Goal: Contribute content: Contribute content

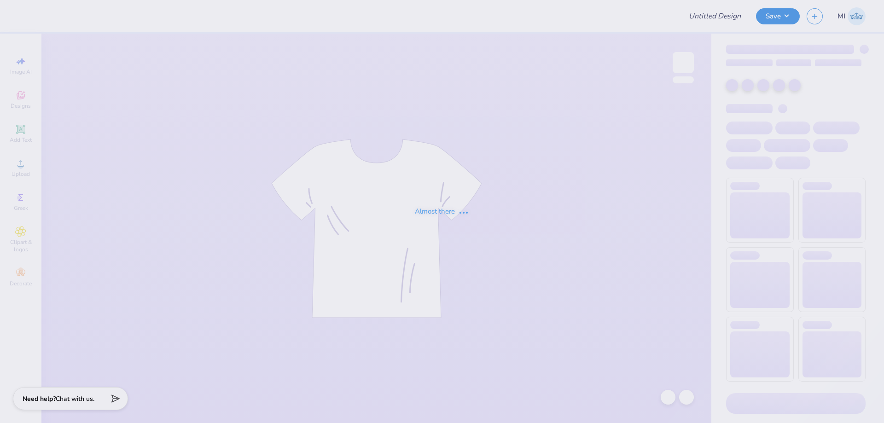
type input "FPS238801"
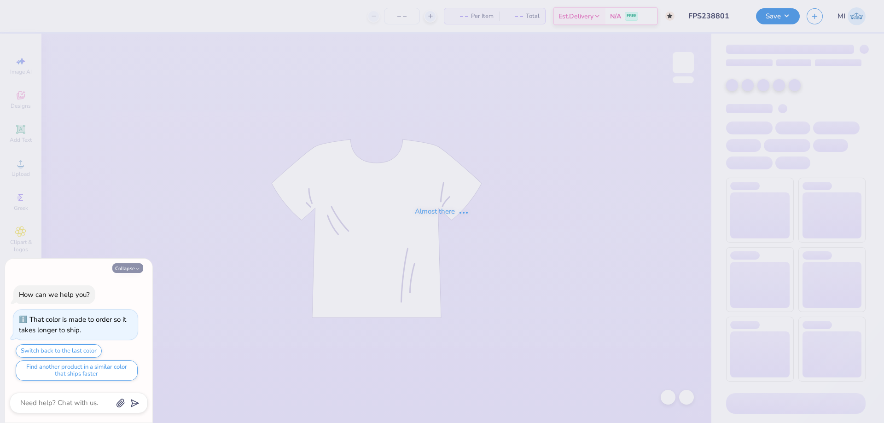
click at [125, 270] on button "Collapse" at bounding box center [127, 268] width 31 height 10
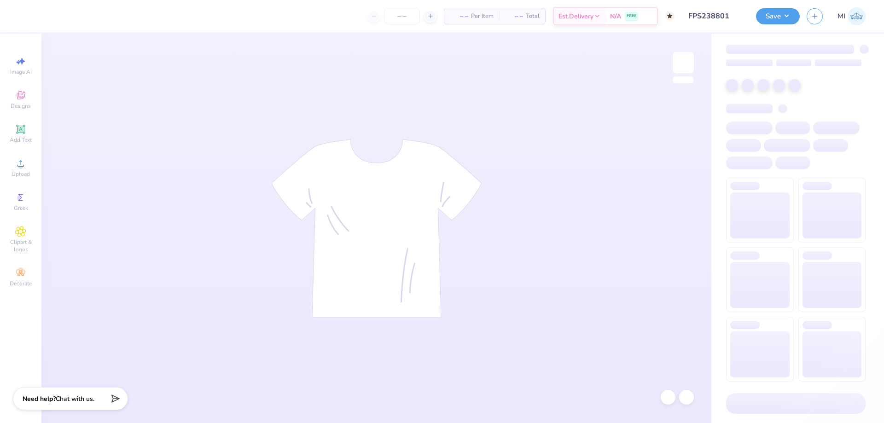
type textarea "x"
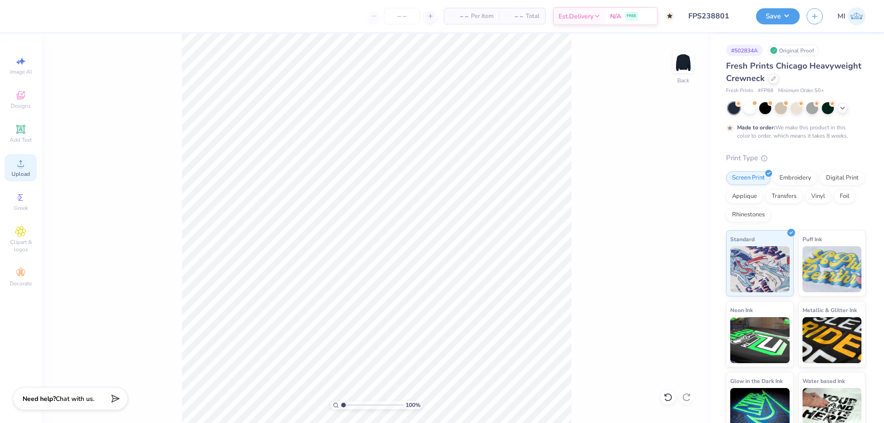
click at [32, 160] on div "Upload" at bounding box center [21, 167] width 32 height 27
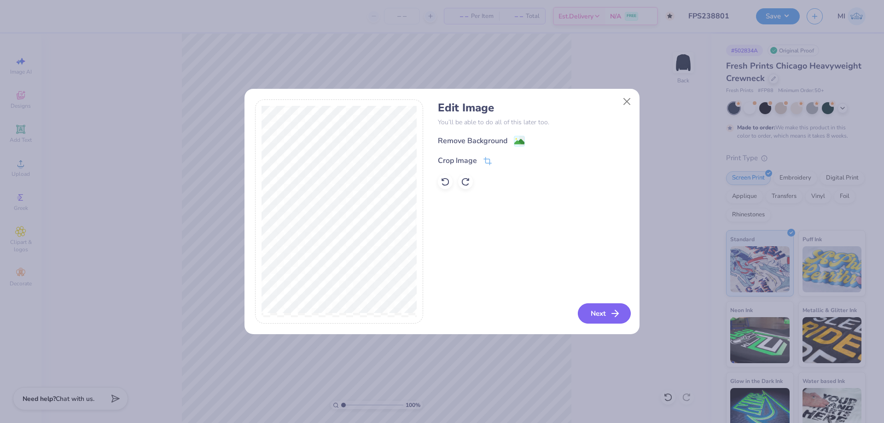
click at [582, 311] on button "Next" at bounding box center [604, 313] width 53 height 20
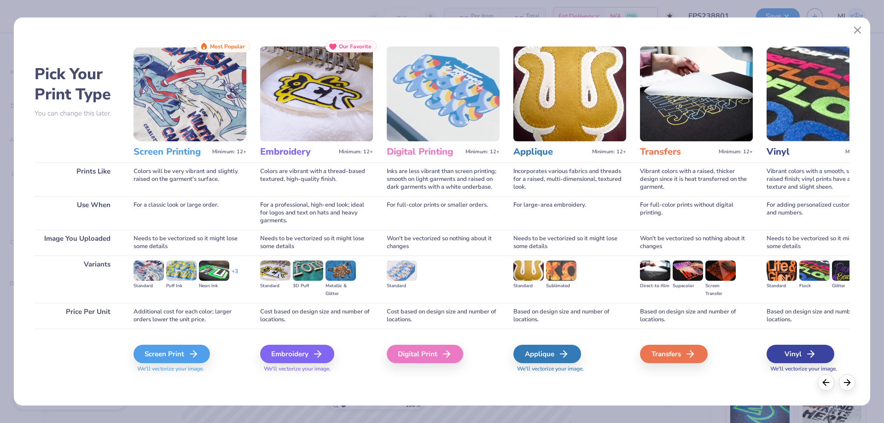
click at [419, 168] on div "Inks are less vibrant than screen printing; smooth on light garments and raised…" at bounding box center [443, 179] width 113 height 34
drag, startPoint x: 427, startPoint y: 152, endPoint x: 431, endPoint y: 317, distance: 164.8
click at [427, 153] on h3 "Digital Printing" at bounding box center [424, 152] width 75 height 12
click at [425, 351] on div "Digital Print" at bounding box center [426, 354] width 76 height 18
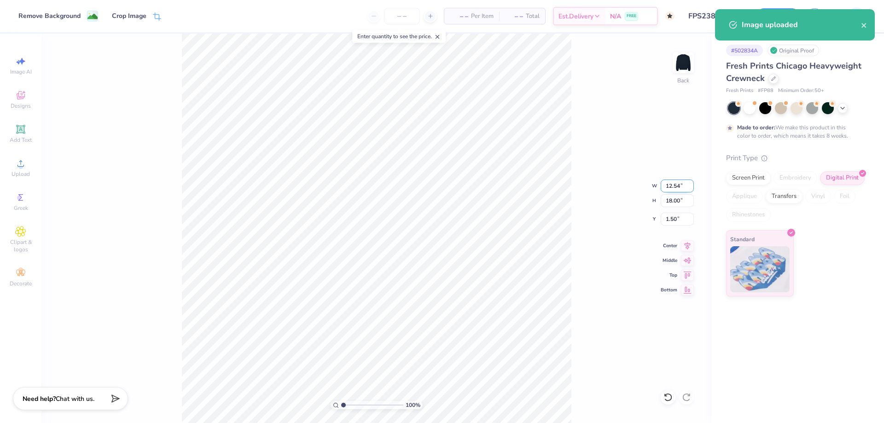
click at [680, 187] on input "12.54" at bounding box center [676, 185] width 33 height 13
click at [673, 205] on input "18.00" at bounding box center [676, 200] width 33 height 13
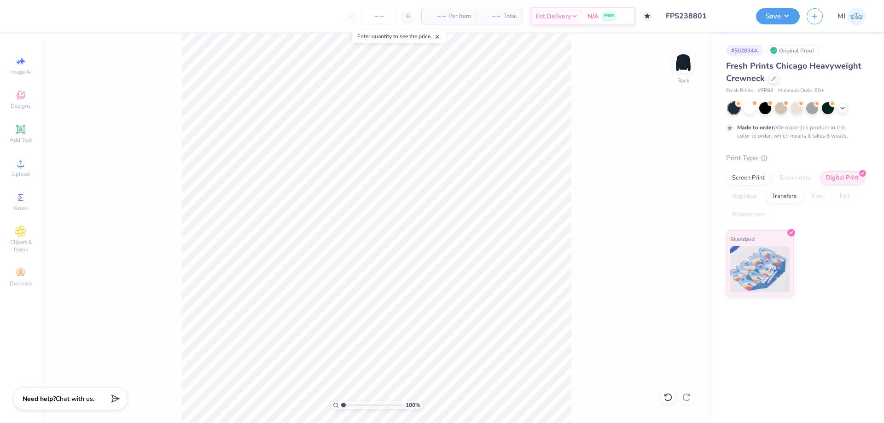
click at [688, 14] on input "FPS238801" at bounding box center [704, 16] width 90 height 18
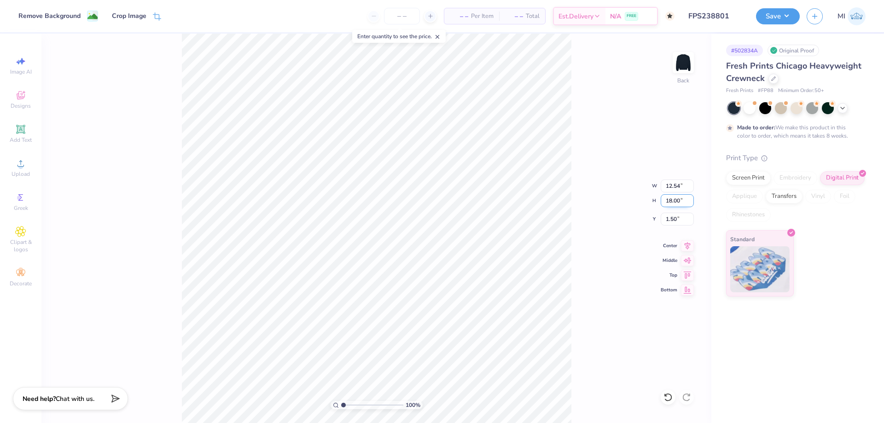
click at [670, 204] on input "18.00" at bounding box center [676, 200] width 33 height 13
type input "14"
type input "9.75"
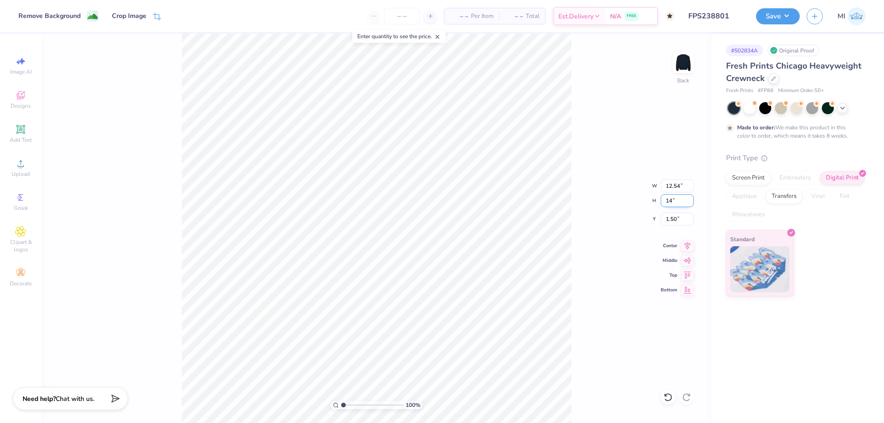
type input "14.00"
click at [687, 215] on input "3.51" at bounding box center [676, 219] width 33 height 13
click at [674, 219] on input "3.51" at bounding box center [676, 219] width 33 height 13
click at [674, 219] on input "3" at bounding box center [676, 219] width 33 height 13
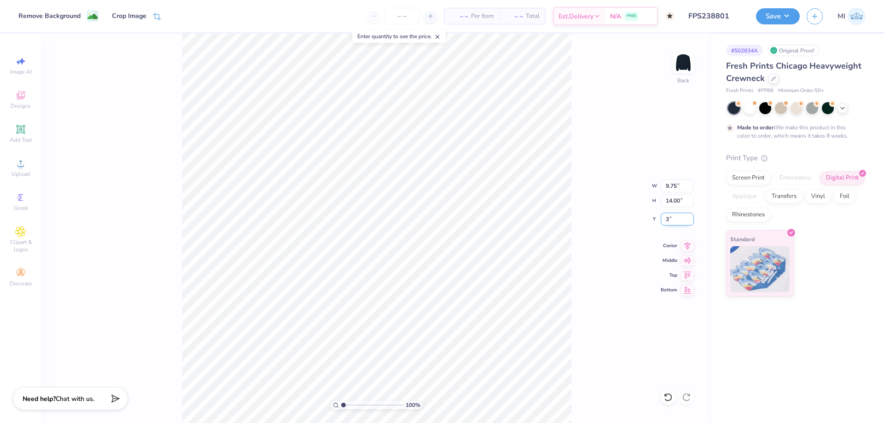
type input "3.00"
type input "2.9"
click at [355, 406] on input "range" at bounding box center [372, 405] width 62 height 8
click at [27, 131] on div "Add Text" at bounding box center [21, 133] width 32 height 27
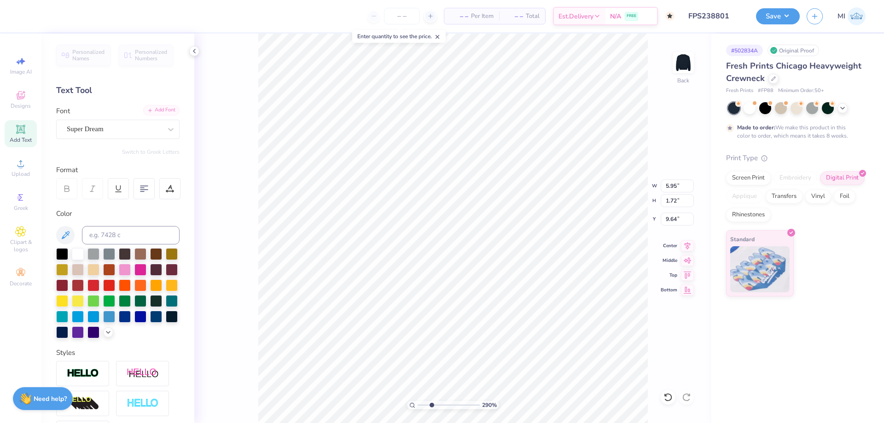
click at [161, 112] on div "Add Font" at bounding box center [161, 110] width 36 height 11
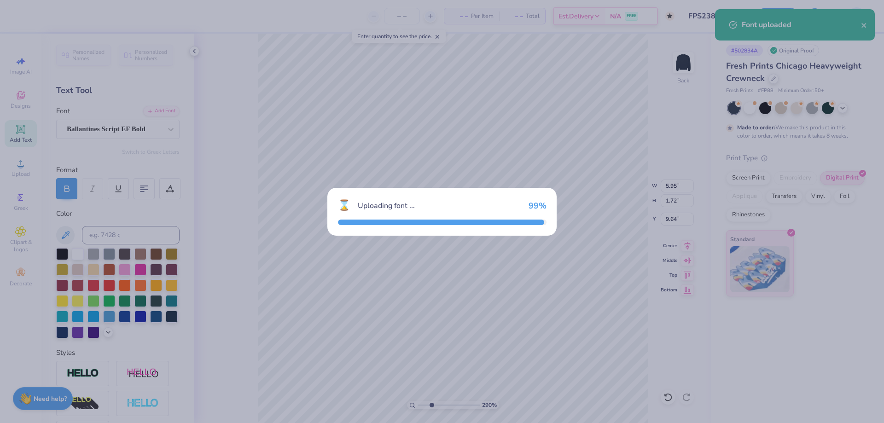
type input "7.80"
type input "1.74"
type input "9.63"
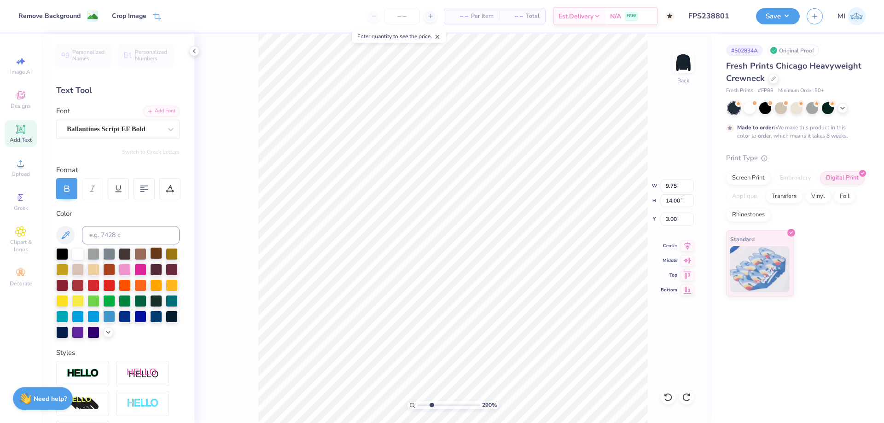
type input "7.80"
type input "1.74"
type input "7.18"
click at [431, 406] on input "range" at bounding box center [448, 405] width 62 height 8
type input "2.9"
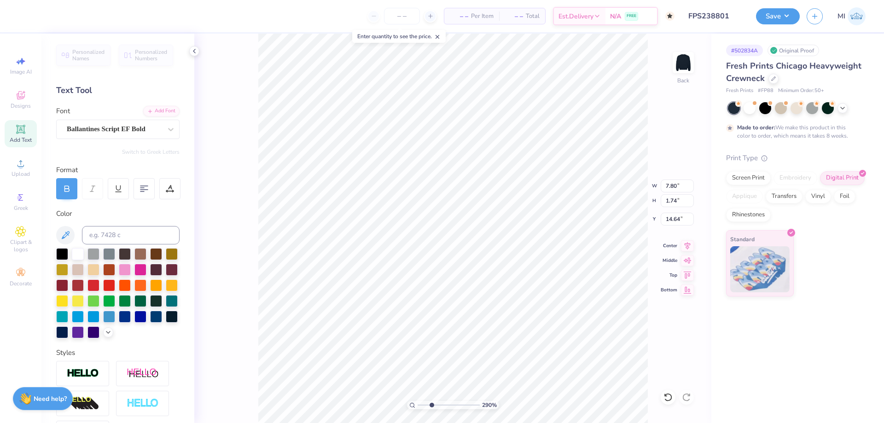
type input "17.00"
type textarea "g"
type textarea "="
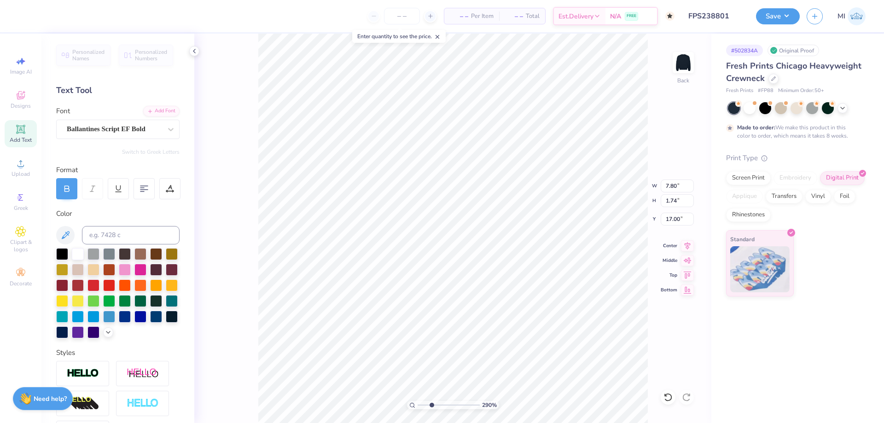
type textarea "Gamma"
type input "9.75"
type input "14.00"
type input "3.00"
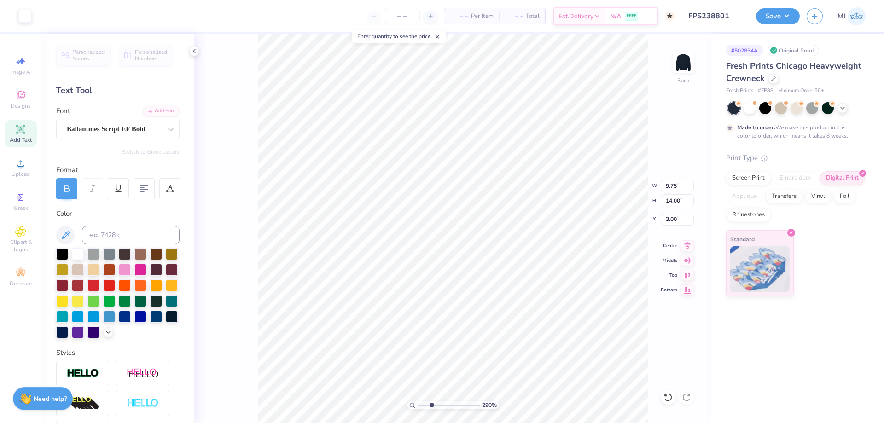
type input "8.06"
type input "2.29"
type input "16.72"
type input "7.80"
type input "1.74"
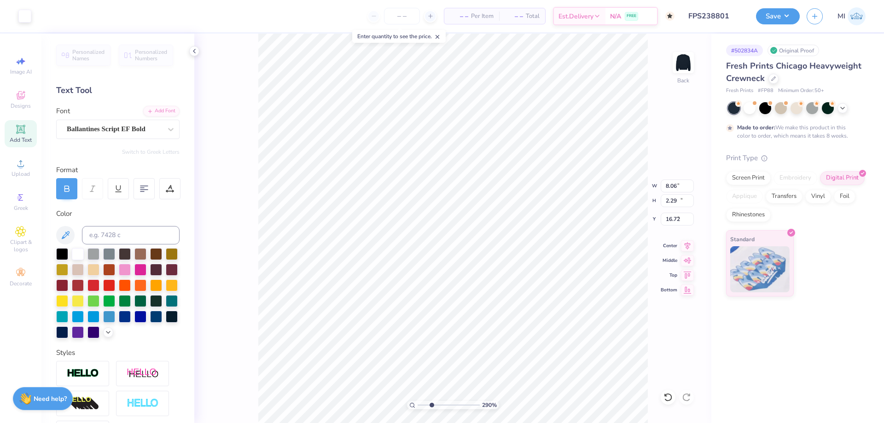
type input "17.00"
type input "1"
type textarea "x"
type input "1.34"
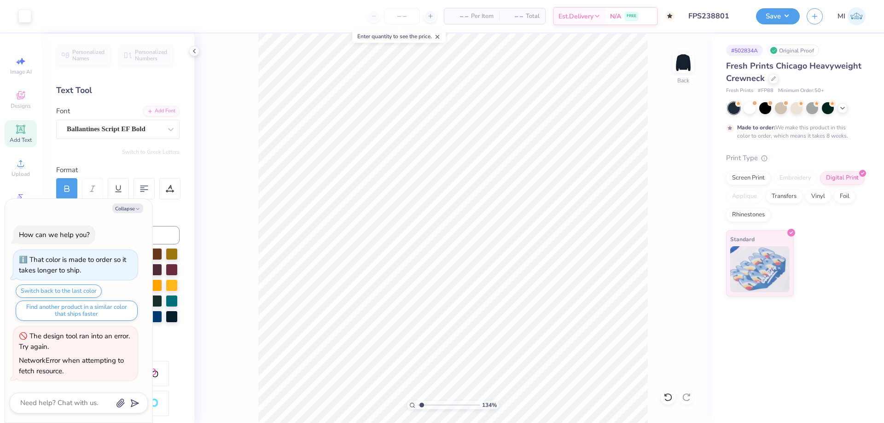
type textarea "x"
drag, startPoint x: 434, startPoint y: 405, endPoint x: 410, endPoint y: 405, distance: 24.4
type input "1"
click at [417, 405] on input "range" at bounding box center [448, 405] width 62 height 8
click at [754, 235] on div "Standard" at bounding box center [760, 262] width 68 height 66
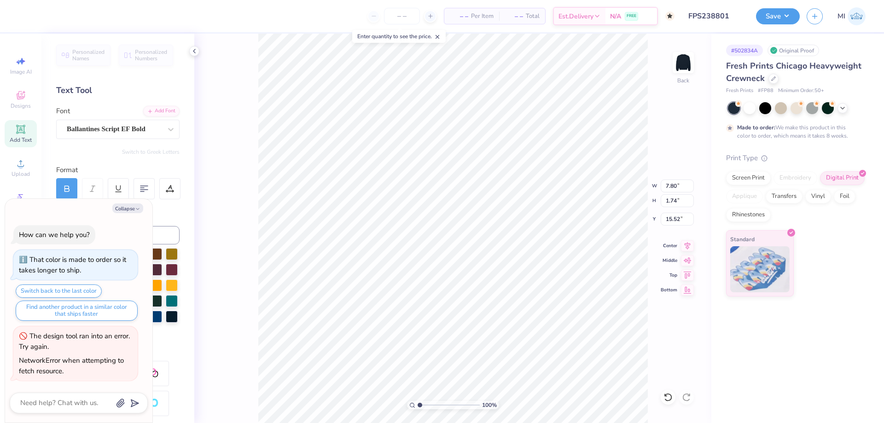
scroll to position [0, 0]
type textarea "x"
type textarea "G"
type textarea "x"
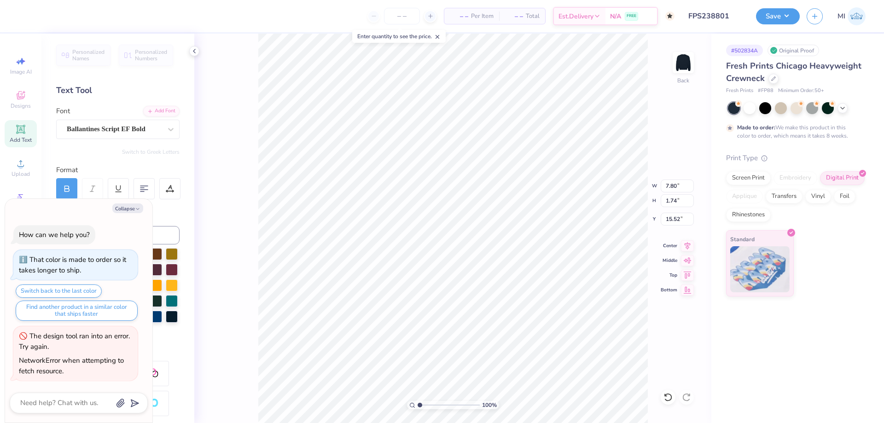
type textarea "Ga"
type textarea "x"
type textarea "Gam"
type textarea "x"
type textarea "[PERSON_NAME]"
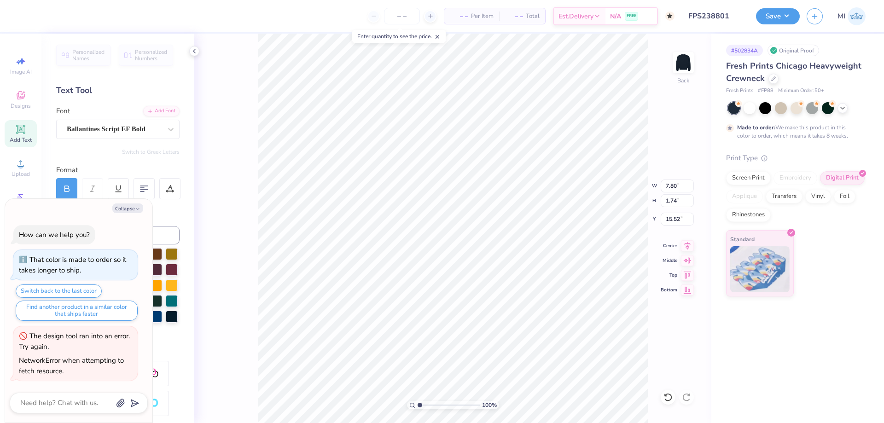
scroll to position [0, 0]
type textarea "x"
type textarea "Gamma"
type textarea "x"
type input "8.06"
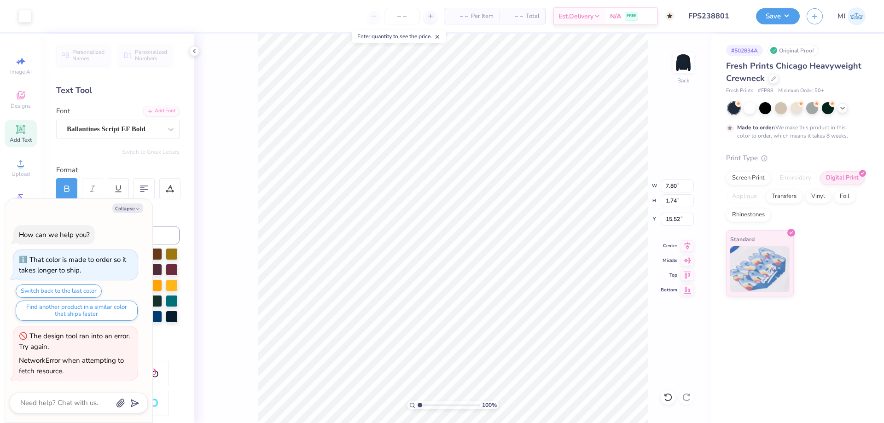
type input "2.29"
type input "15.24"
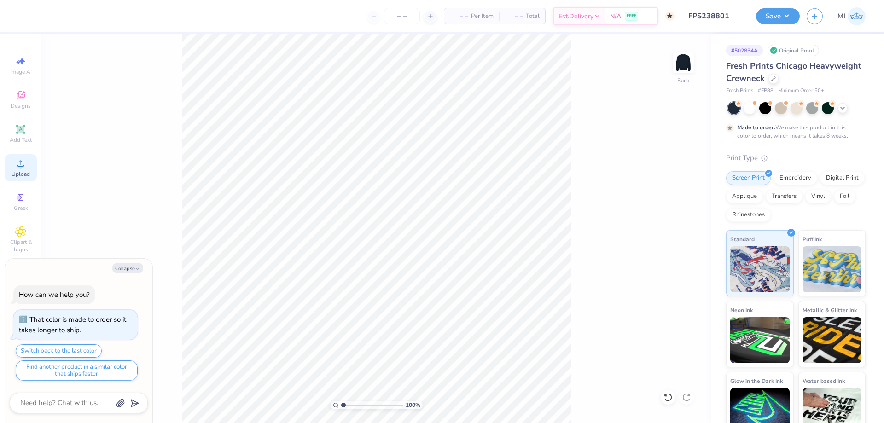
click at [13, 164] on div "Upload" at bounding box center [21, 167] width 32 height 27
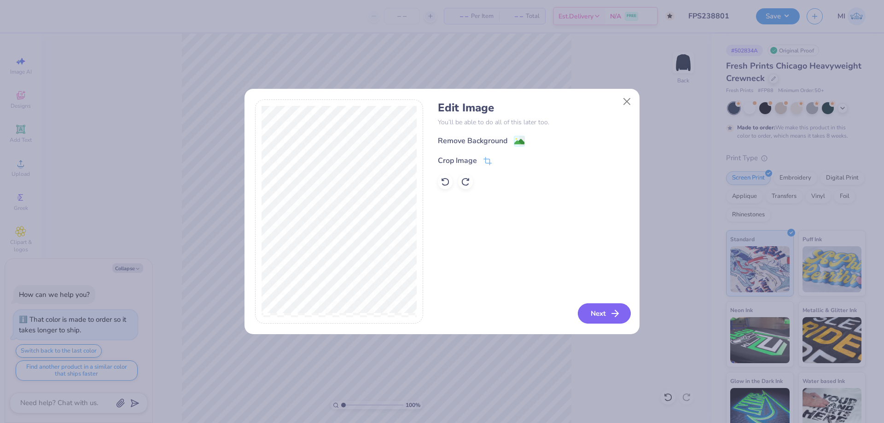
click at [578, 312] on button "Next" at bounding box center [604, 313] width 53 height 20
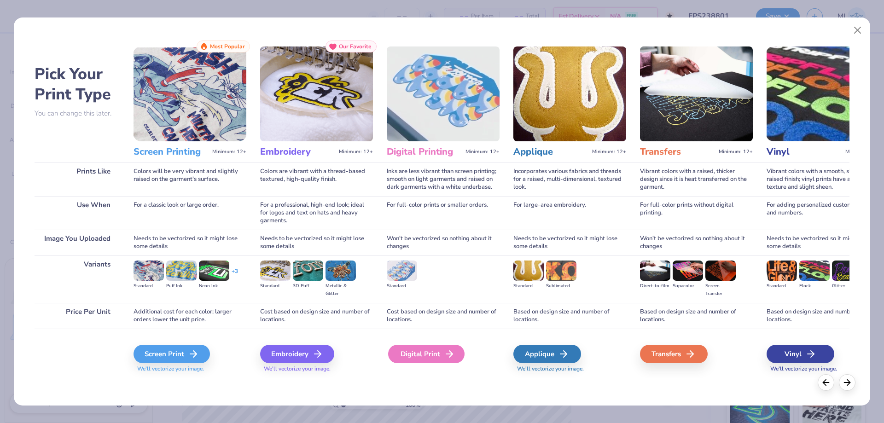
click at [420, 358] on div "Digital Print" at bounding box center [426, 354] width 76 height 18
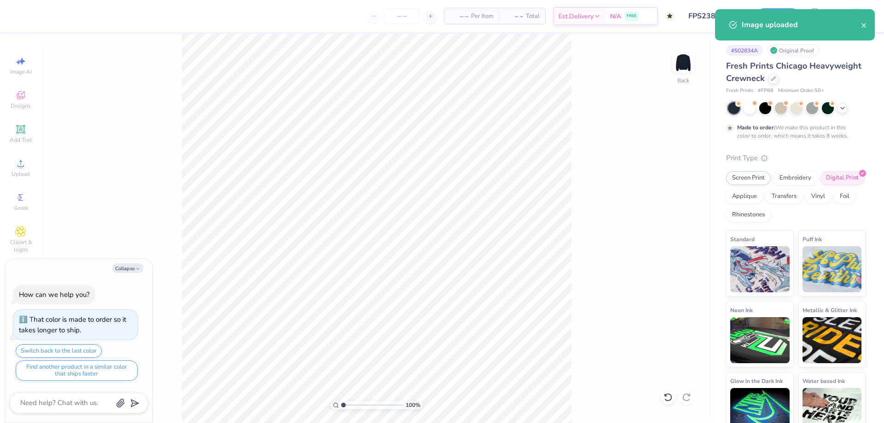
type textarea "x"
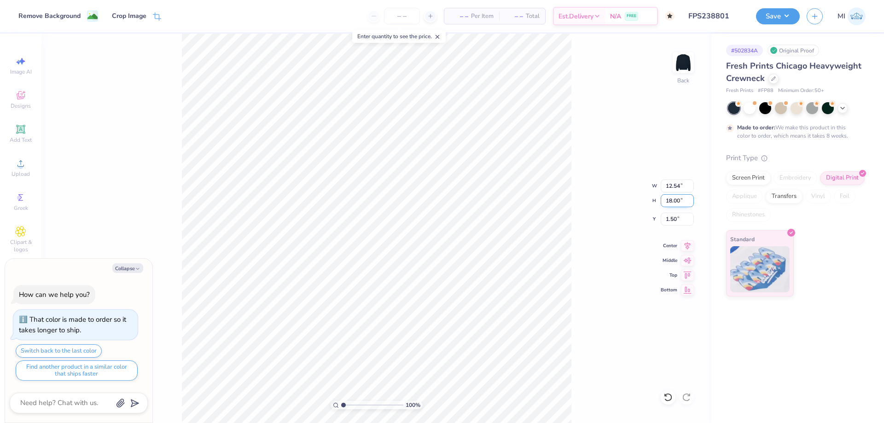
click at [678, 204] on input "18.00" at bounding box center [676, 200] width 33 height 13
type input "14"
type textarea "x"
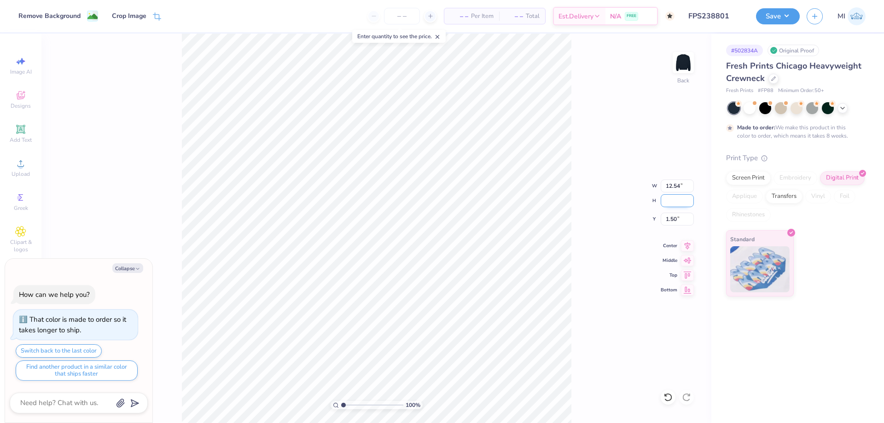
type input "9.75"
type input "14.00"
type input "3.50"
type input "14.00"
click at [674, 219] on input "3.50" at bounding box center [676, 219] width 33 height 13
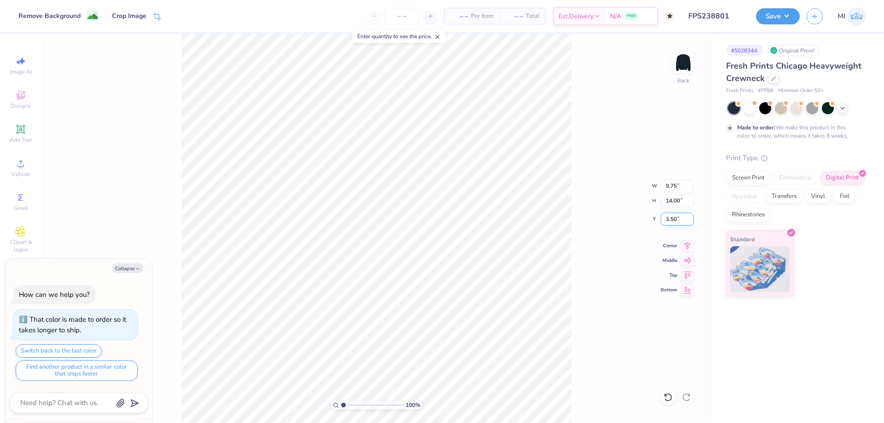
click at [674, 219] on input "3.50" at bounding box center [676, 219] width 33 height 13
type input "3"
click at [134, 263] on button "Collapse" at bounding box center [127, 268] width 31 height 10
type textarea "x"
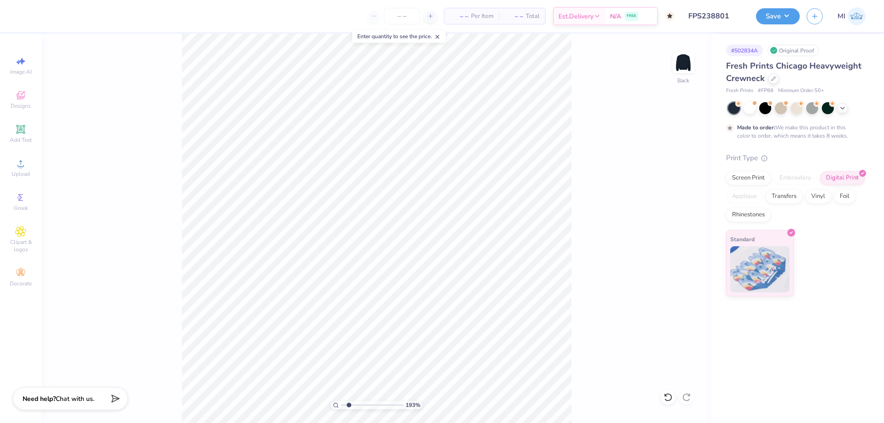
drag, startPoint x: 362, startPoint y: 404, endPoint x: 349, endPoint y: 403, distance: 13.4
click at [349, 403] on input "range" at bounding box center [372, 405] width 62 height 8
type input "1.93"
click at [21, 133] on icon at bounding box center [20, 129] width 11 height 11
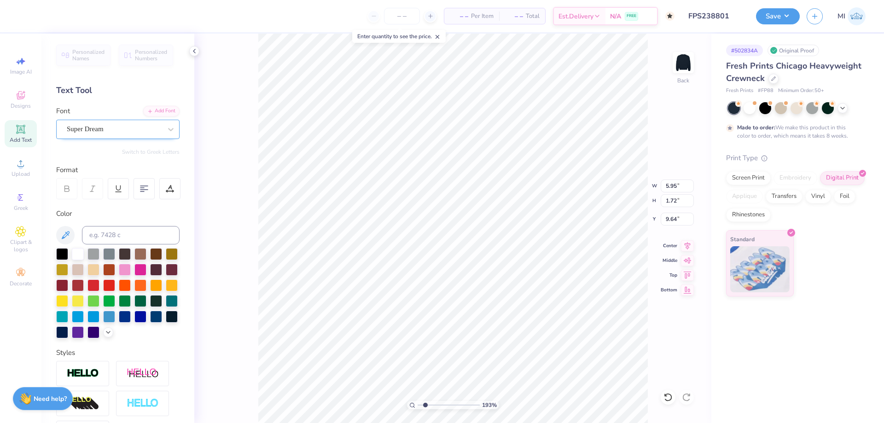
click at [129, 130] on div "Super Dream" at bounding box center [114, 129] width 97 height 14
click at [175, 112] on div "Add Font" at bounding box center [161, 110] width 36 height 11
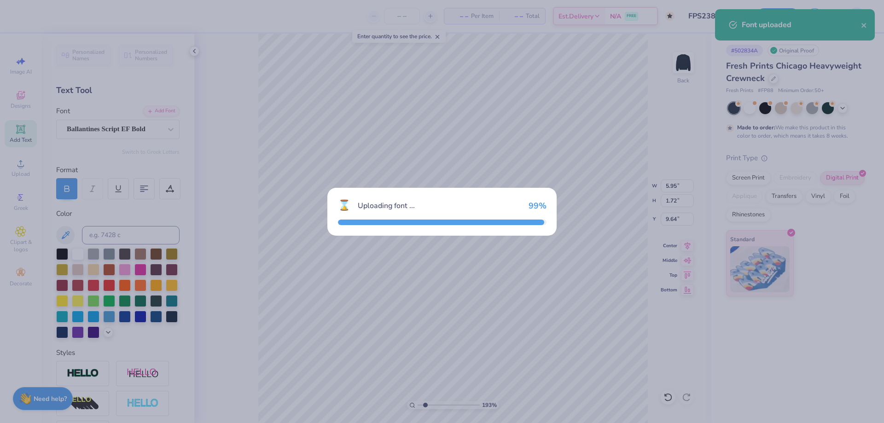
type input "7.80"
type input "1.74"
type input "9.63"
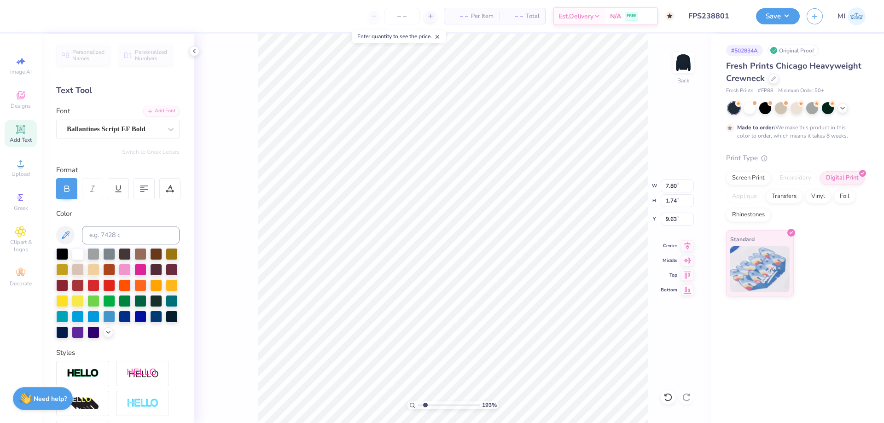
type textarea "Gamma"
type input "8.06"
type input "2.29"
type input "6.93"
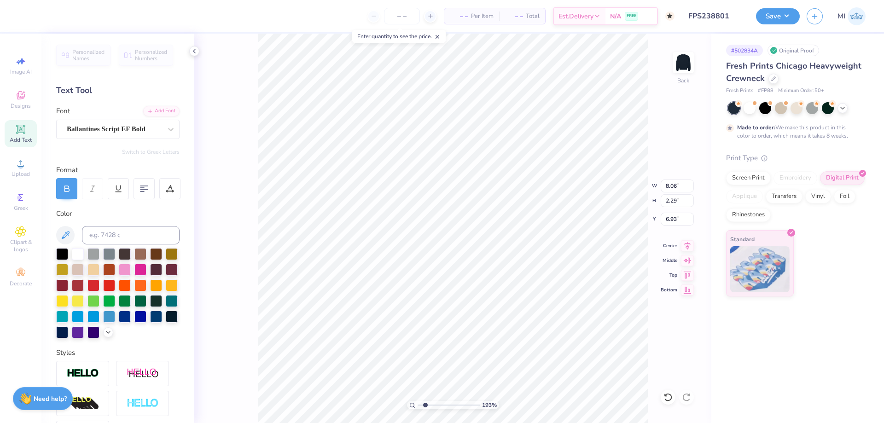
type input "5.70"
type input "1.62"
type input "7.71"
type textarea "Phi Beta"
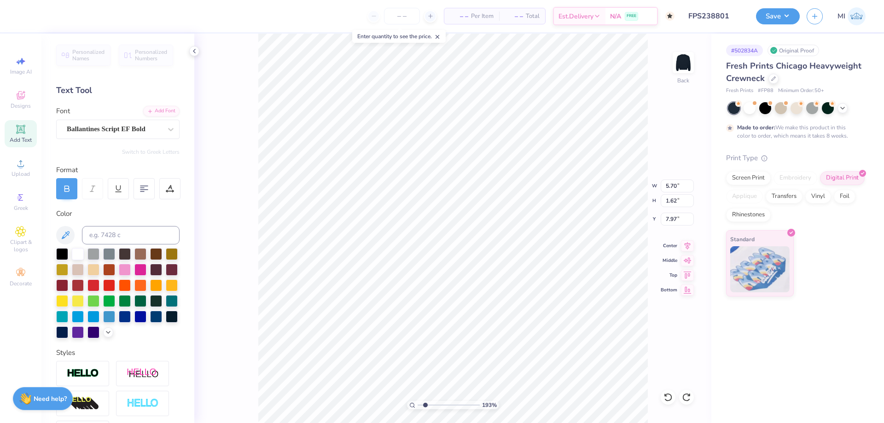
scroll to position [0, 1]
type input "6.78"
type input "1.23"
type input "8.16"
type input "6.78"
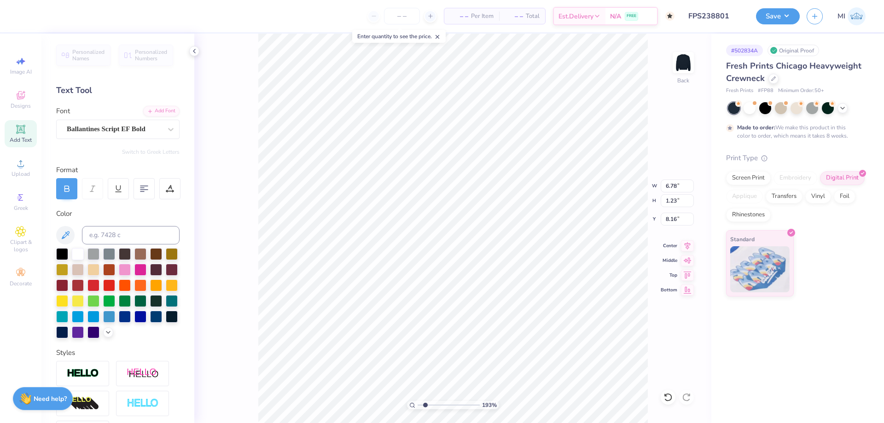
type input "1.23"
type input "8.16"
type input "2.36"
click at [498, 284] on li "Group" at bounding box center [504, 286] width 72 height 18
type input "6.78"
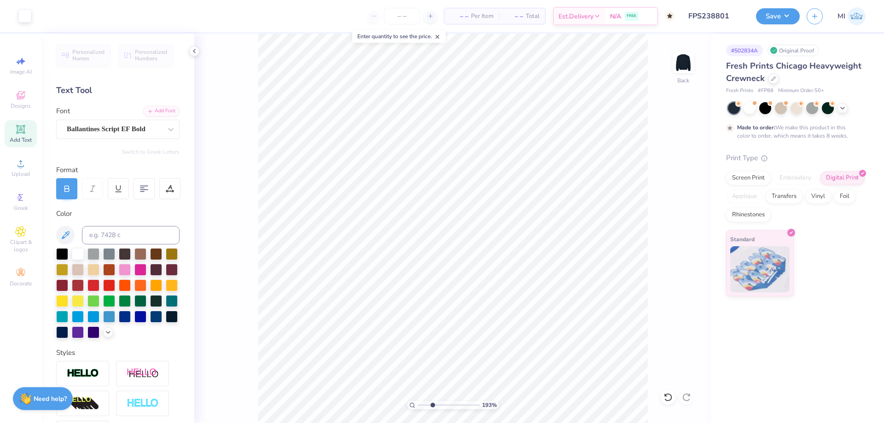
click at [432, 406] on input "range" at bounding box center [448, 405] width 62 height 8
type input "3.05"
click at [543, 330] on li "Ungroup" at bounding box center [545, 333] width 72 height 18
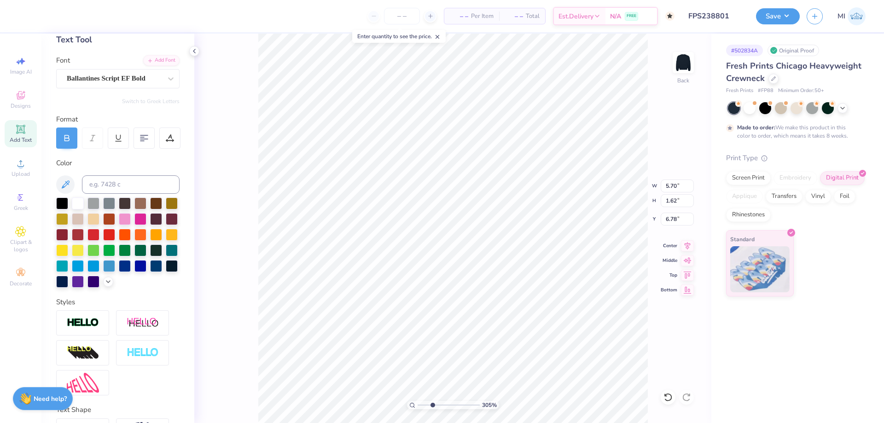
scroll to position [114, 0]
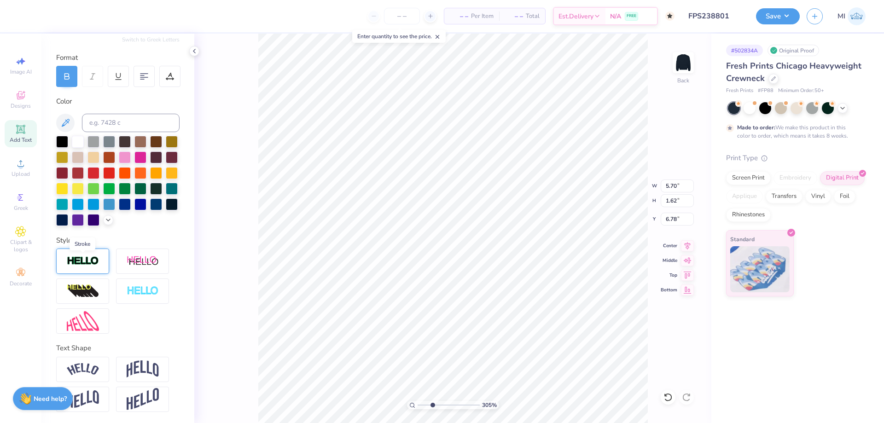
click at [85, 257] on img at bounding box center [83, 261] width 32 height 11
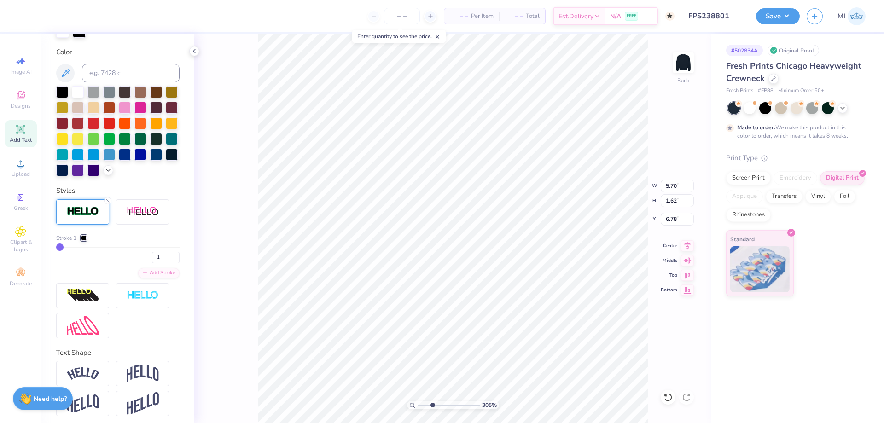
scroll to position [203, 0]
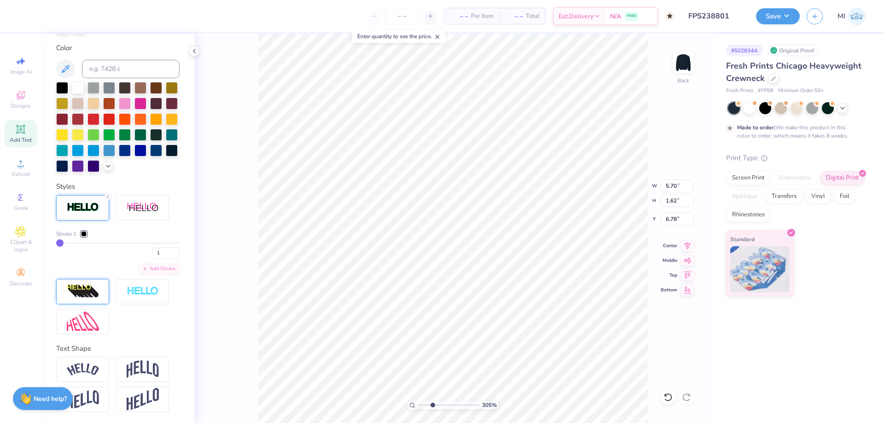
click at [90, 289] on img at bounding box center [83, 291] width 32 height 15
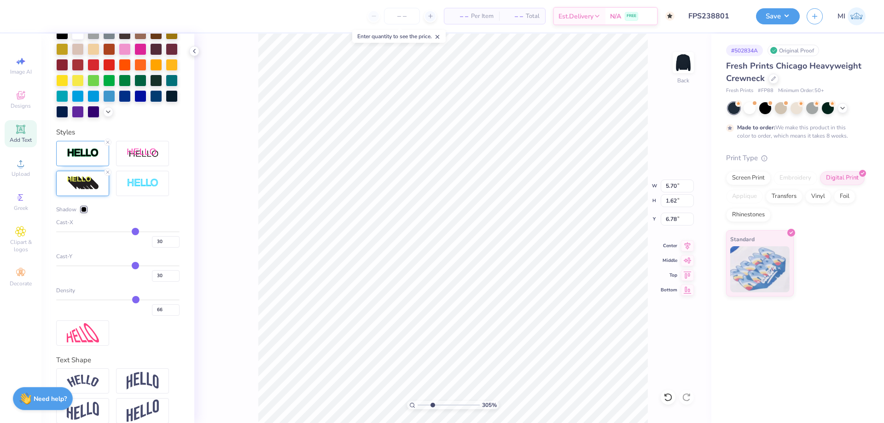
scroll to position [269, 0]
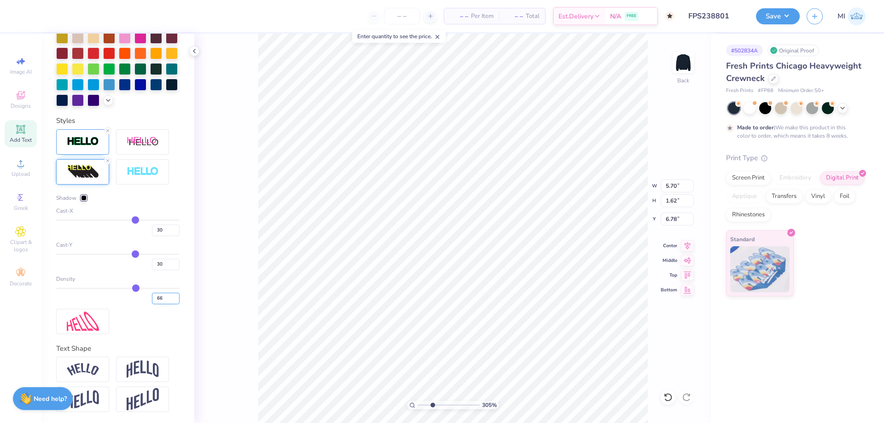
drag, startPoint x: 167, startPoint y: 302, endPoint x: 128, endPoint y: 298, distance: 38.9
click at [152, 298] on input "66" at bounding box center [166, 299] width 28 height 12
type input "50"
drag, startPoint x: 166, startPoint y: 266, endPoint x: 117, endPoint y: 264, distance: 48.3
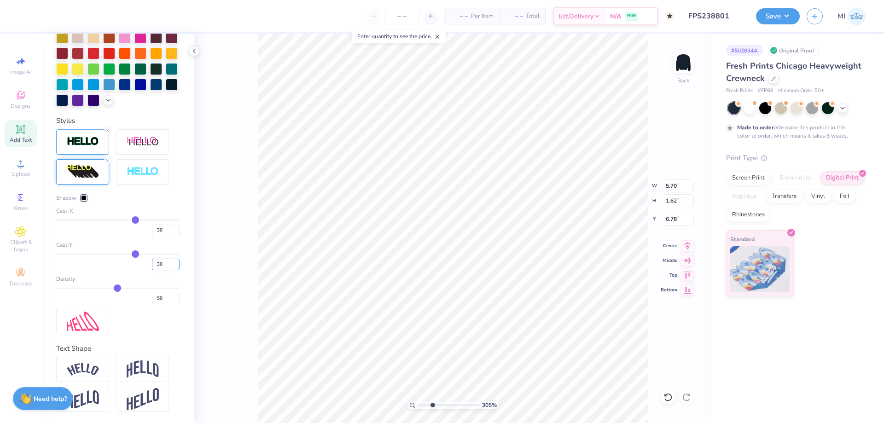
click at [152, 264] on input "30" at bounding box center [166, 265] width 28 height 12
drag, startPoint x: 168, startPoint y: 230, endPoint x: 92, endPoint y: 229, distance: 75.9
click at [152, 232] on input "30" at bounding box center [166, 231] width 28 height 12
type input "0"
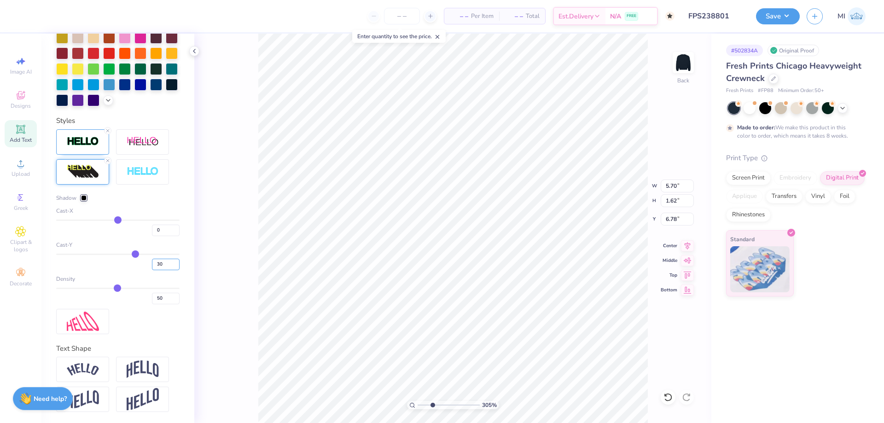
drag, startPoint x: 156, startPoint y: 262, endPoint x: 132, endPoint y: 262, distance: 23.9
click at [152, 262] on input "30" at bounding box center [166, 265] width 28 height 12
type input "4"
type input "6.78"
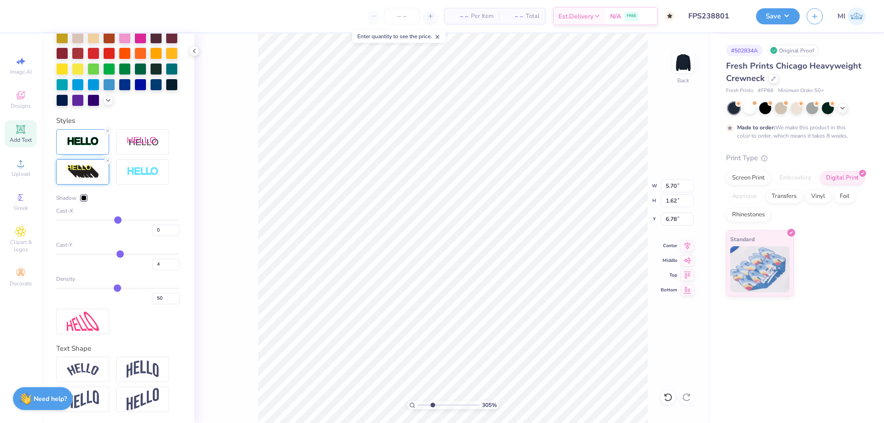
type input "1.23"
type input "7.90"
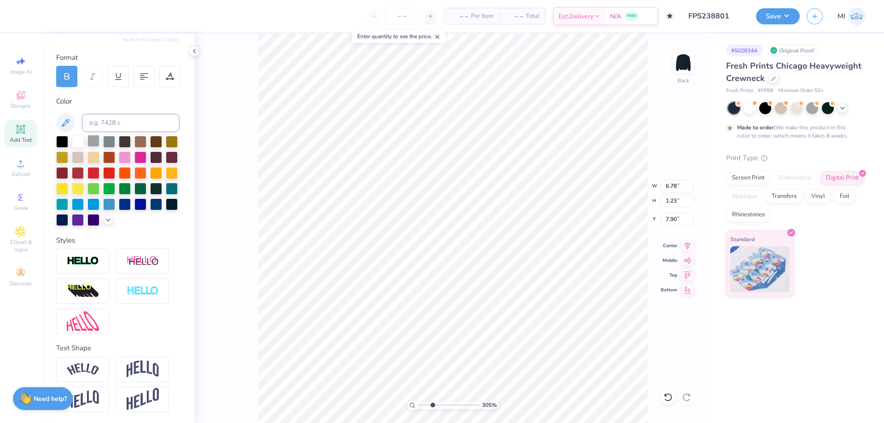
click at [88, 138] on div at bounding box center [93, 141] width 12 height 12
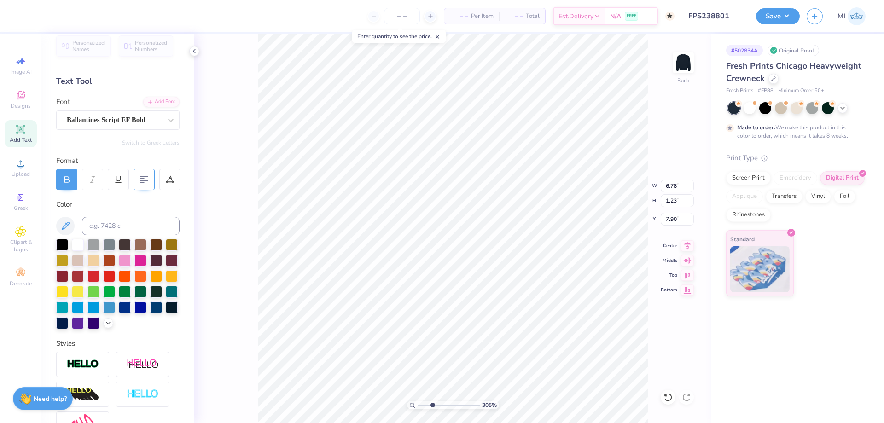
scroll to position [0, 0]
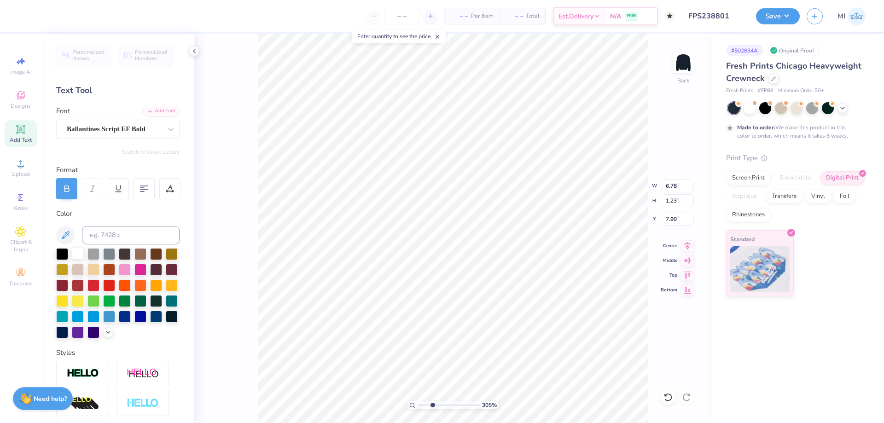
click at [78, 256] on div at bounding box center [78, 253] width 12 height 12
click at [87, 403] on img at bounding box center [83, 403] width 32 height 15
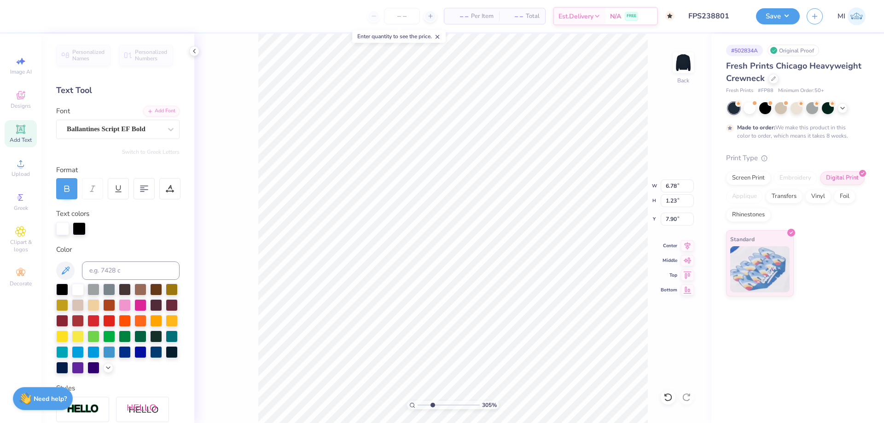
type input "8.81"
type input "1.60"
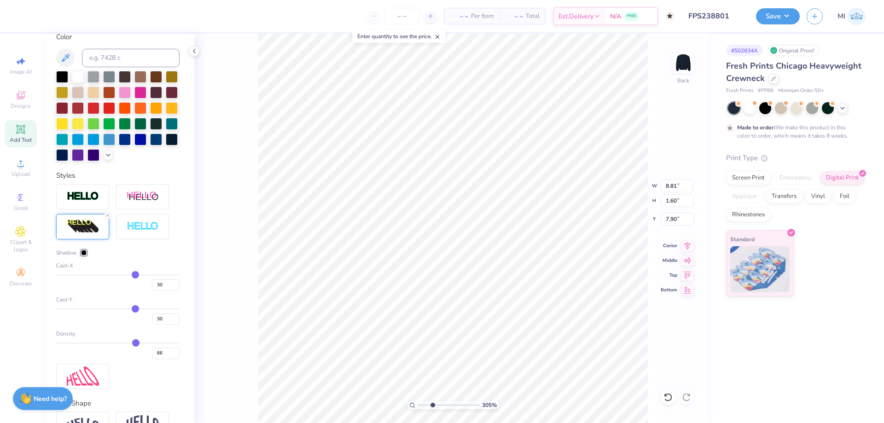
scroll to position [224, 0]
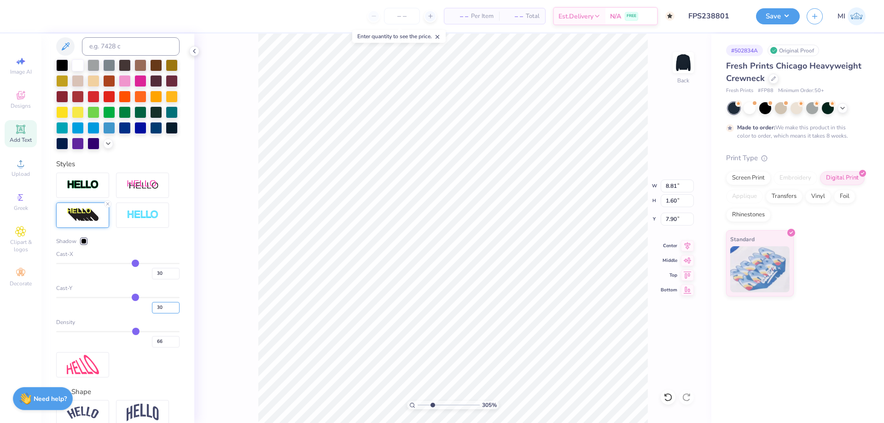
drag, startPoint x: 168, startPoint y: 303, endPoint x: 133, endPoint y: 305, distance: 35.5
click at [133, 305] on div "30" at bounding box center [117, 305] width 123 height 17
type input "4"
drag, startPoint x: 165, startPoint y: 273, endPoint x: 130, endPoint y: 273, distance: 35.0
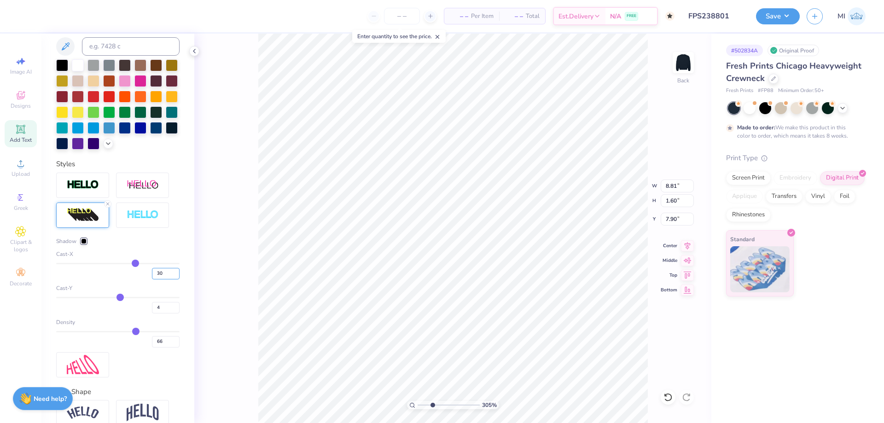
click at [152, 274] on input "30" at bounding box center [166, 274] width 28 height 12
type input "0"
type input "1.28"
type input "0"
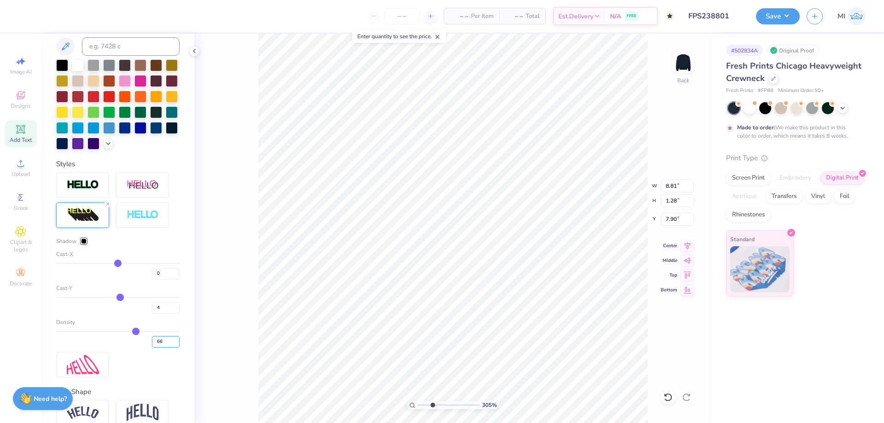
drag, startPoint x: 162, startPoint y: 345, endPoint x: 139, endPoint y: 344, distance: 23.1
click at [152, 344] on input "66" at bounding box center [166, 342] width 28 height 12
type input "59"
type input "6.78"
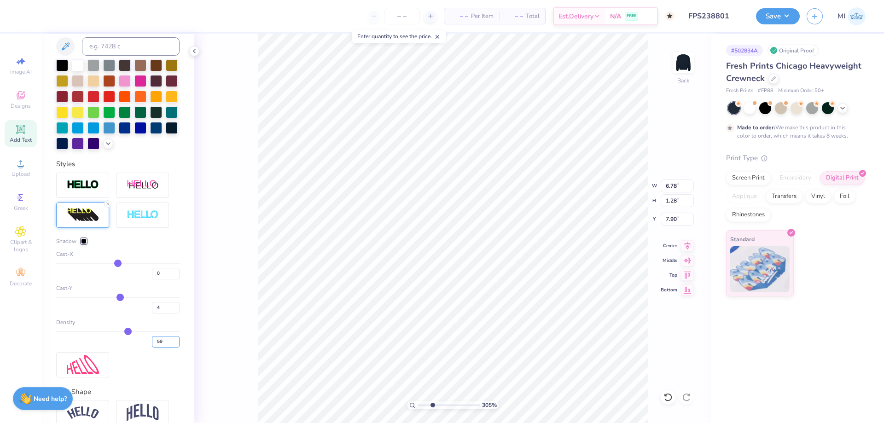
drag, startPoint x: 163, startPoint y: 342, endPoint x: 141, endPoint y: 342, distance: 22.1
click at [152, 342] on input "59" at bounding box center [166, 342] width 28 height 12
type input "50"
click at [88, 186] on img at bounding box center [83, 184] width 32 height 11
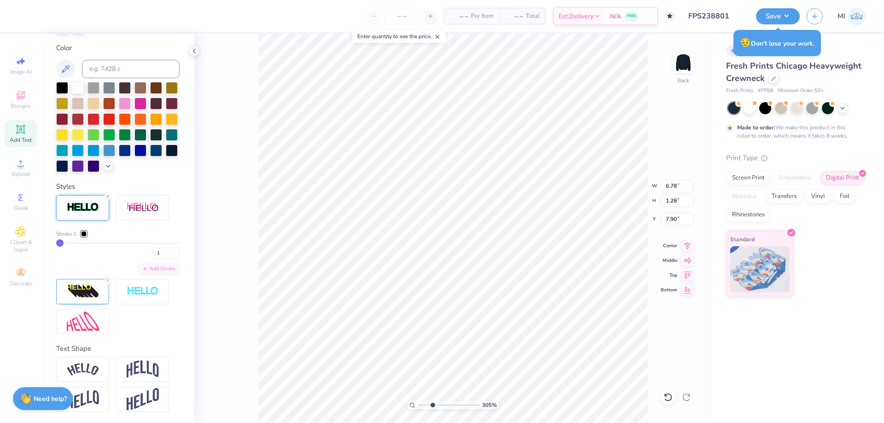
type input "6.80"
type input "1.29"
type input "7.93"
click at [547, 360] on li "Bring to Front" at bounding box center [539, 358] width 72 height 18
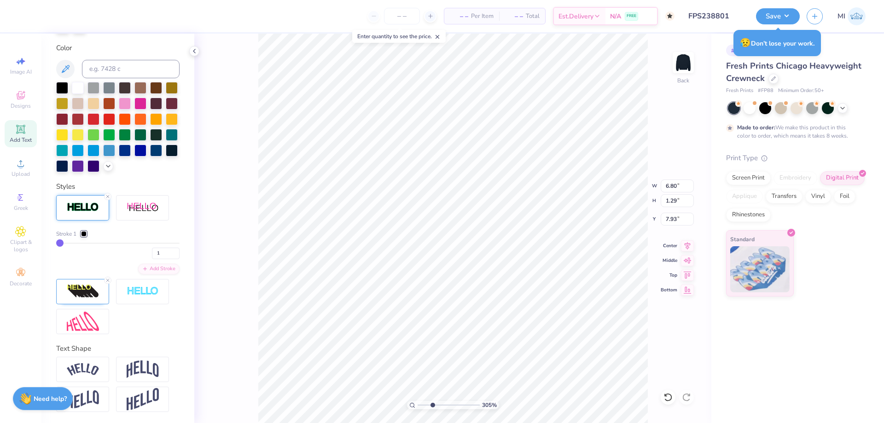
type input "2.46"
type input "6.76"
click at [572, 317] on li "Group" at bounding box center [577, 320] width 72 height 18
click at [39, 20] on div at bounding box center [41, 15] width 13 height 13
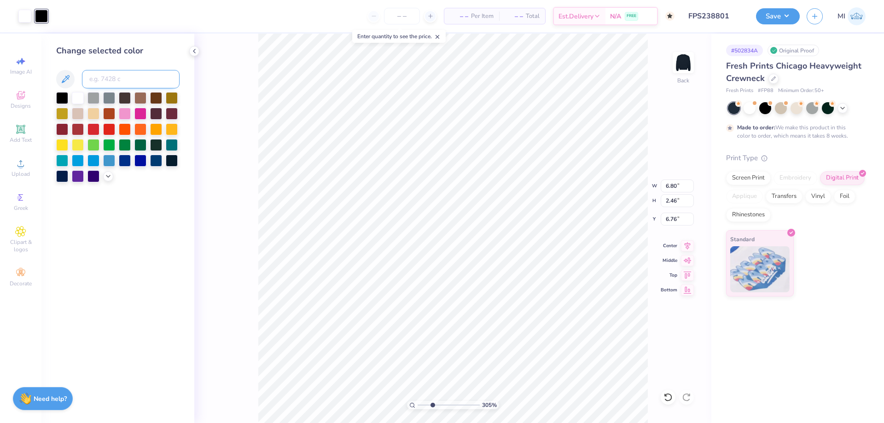
click at [101, 76] on input at bounding box center [131, 79] width 98 height 18
type input "296"
click at [42, 17] on div at bounding box center [41, 15] width 13 height 13
click at [125, 84] on input at bounding box center [131, 79] width 98 height 18
type input "296"
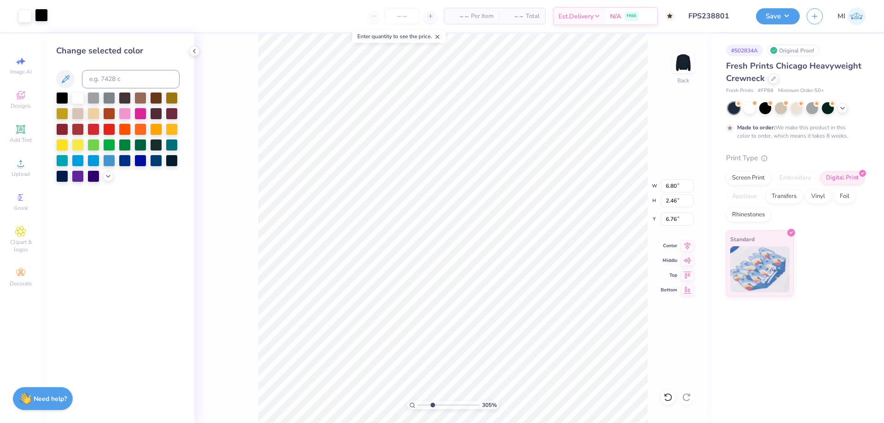
click at [40, 16] on div at bounding box center [41, 15] width 13 height 13
click at [124, 77] on input at bounding box center [131, 79] width 98 height 18
click at [108, 185] on div "Change selected color" at bounding box center [117, 228] width 153 height 389
click at [107, 180] on div at bounding box center [108, 175] width 10 height 10
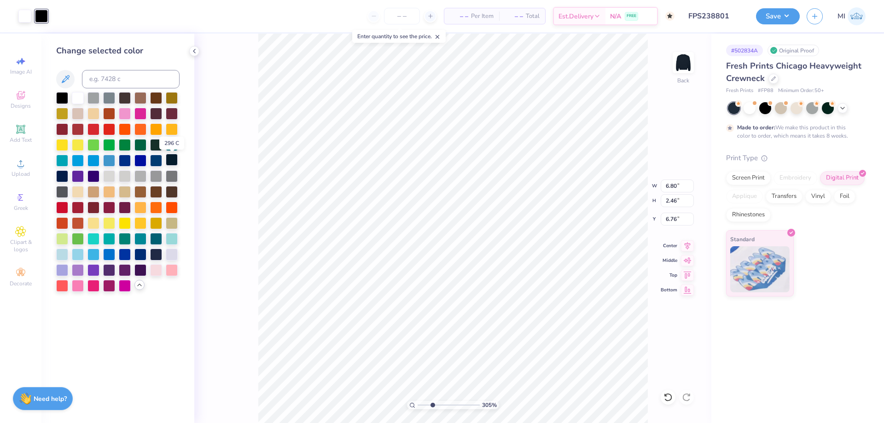
click at [173, 163] on div at bounding box center [172, 160] width 12 height 12
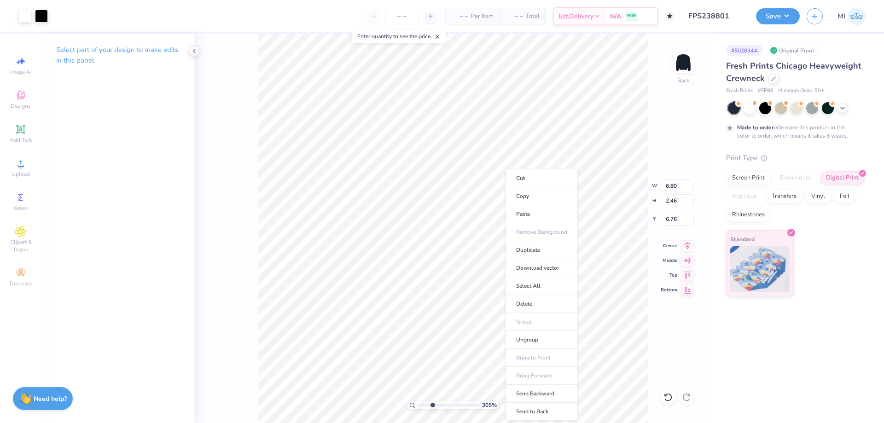
click at [429, 403] on input "range" at bounding box center [448, 405] width 62 height 8
drag, startPoint x: 429, startPoint y: 403, endPoint x: 423, endPoint y: 408, distance: 8.1
click at [423, 408] on input "range" at bounding box center [448, 405] width 62 height 8
click at [23, 165] on icon at bounding box center [20, 163] width 11 height 11
click at [22, 125] on icon at bounding box center [20, 129] width 11 height 11
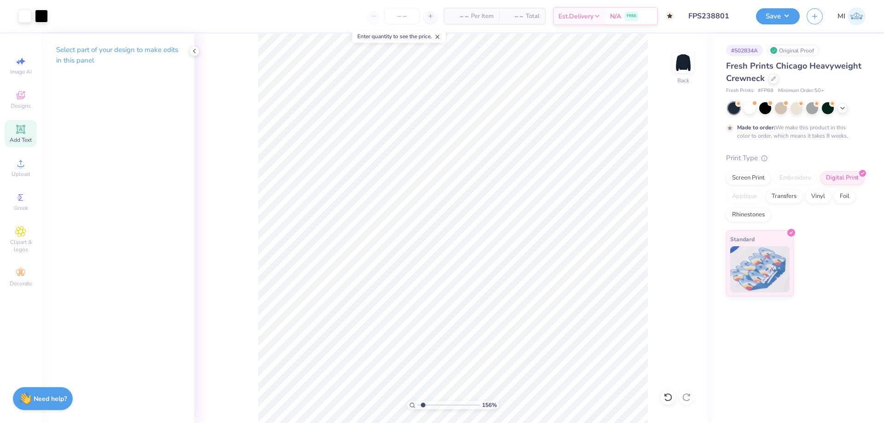
click at [17, 135] on div "Add Text" at bounding box center [21, 133] width 32 height 27
click at [195, 52] on icon at bounding box center [194, 50] width 7 height 7
click at [18, 128] on icon at bounding box center [20, 129] width 7 height 7
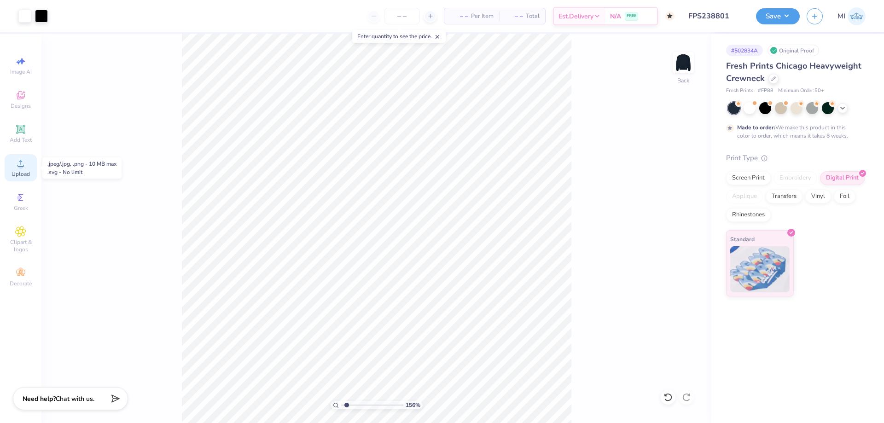
click at [23, 162] on icon at bounding box center [20, 163] width 11 height 11
click at [20, 164] on circle at bounding box center [20, 166] width 5 height 5
drag, startPoint x: 352, startPoint y: 405, endPoint x: 315, endPoint y: 405, distance: 37.3
type input "1"
click at [341, 405] on input "range" at bounding box center [372, 405] width 62 height 8
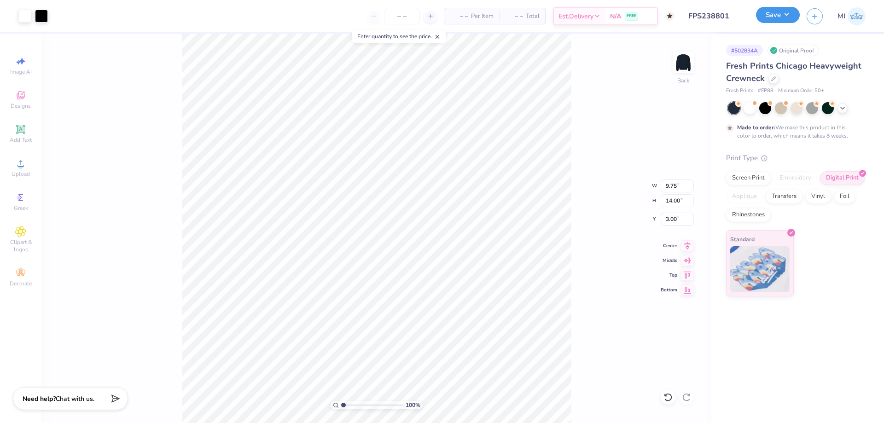
click at [781, 12] on button "Save" at bounding box center [778, 15] width 44 height 16
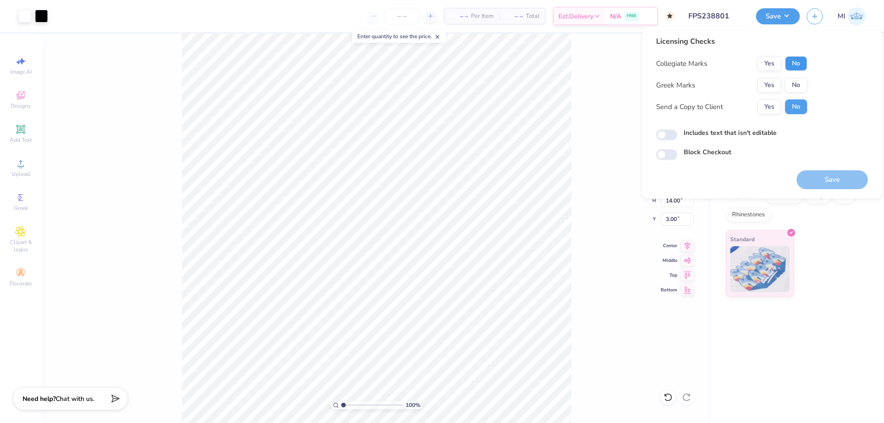
click at [792, 69] on button "No" at bounding box center [796, 63] width 22 height 15
click at [771, 86] on button "Yes" at bounding box center [769, 85] width 24 height 15
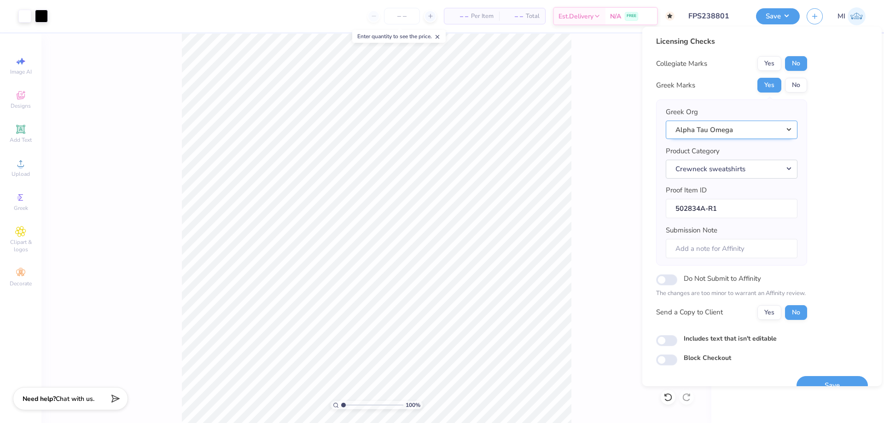
click at [731, 123] on button "Alpha Tau Omega" at bounding box center [731, 130] width 132 height 19
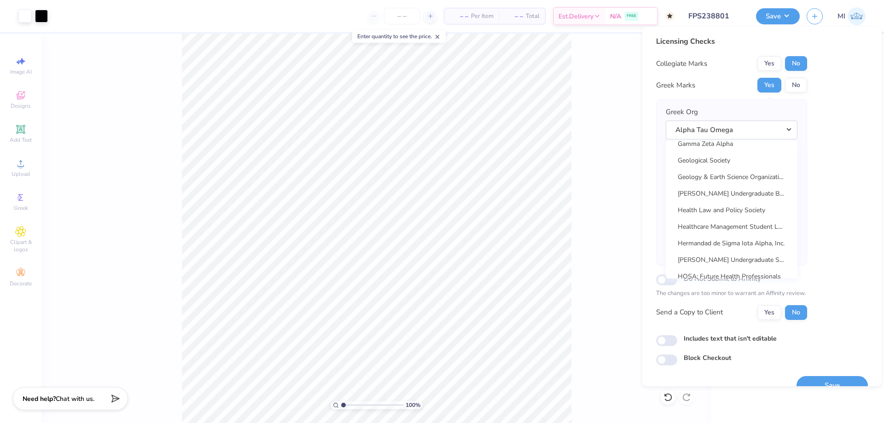
scroll to position [2889, 0]
click at [724, 183] on link "Gamma Phi Beta" at bounding box center [731, 178] width 124 height 15
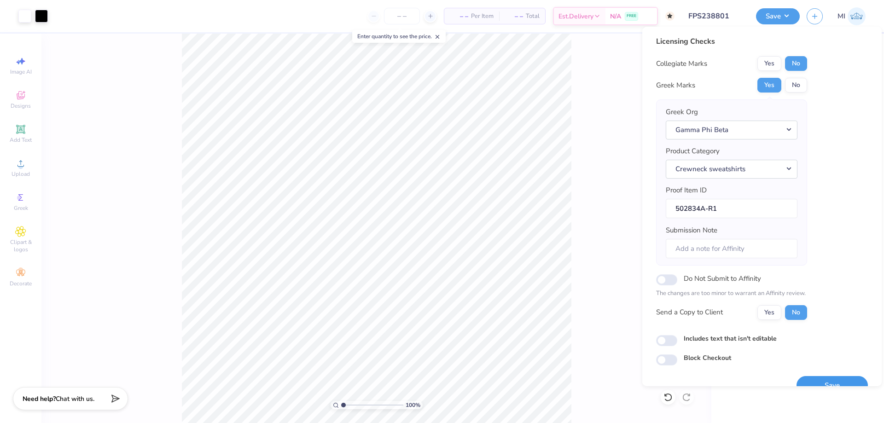
click at [821, 377] on button "Save" at bounding box center [831, 385] width 71 height 19
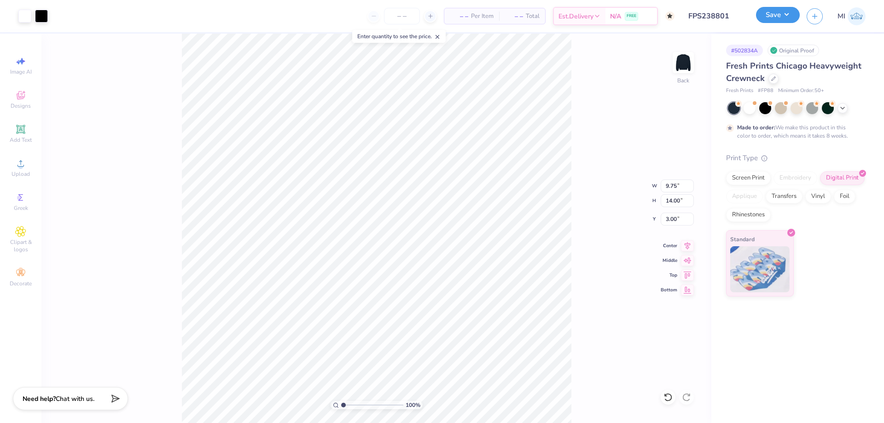
click at [770, 16] on button "Save" at bounding box center [778, 15] width 44 height 16
